Goal: Transaction & Acquisition: Purchase product/service

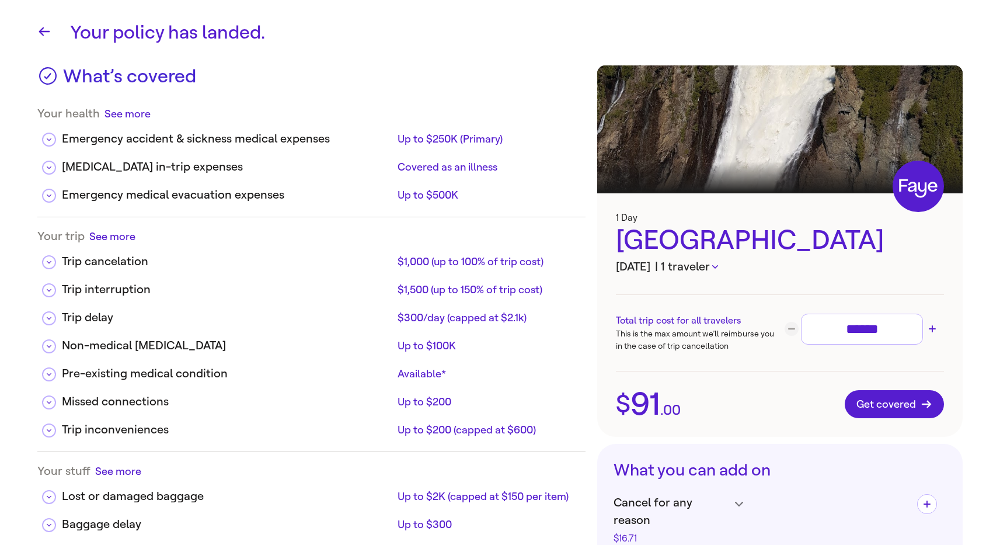
click at [718, 266] on icon "button" at bounding box center [715, 267] width 6 height 4
click at [744, 266] on div at bounding box center [500, 272] width 1000 height 545
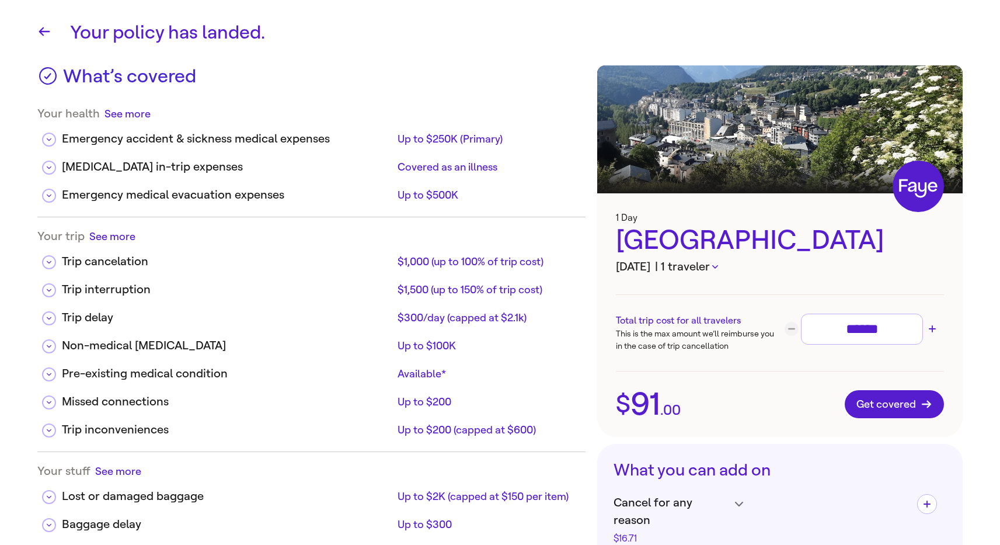
click at [718, 265] on icon "button" at bounding box center [715, 267] width 6 height 4
click at [744, 265] on div at bounding box center [500, 272] width 1000 height 545
